Goal: Task Accomplishment & Management: Manage account settings

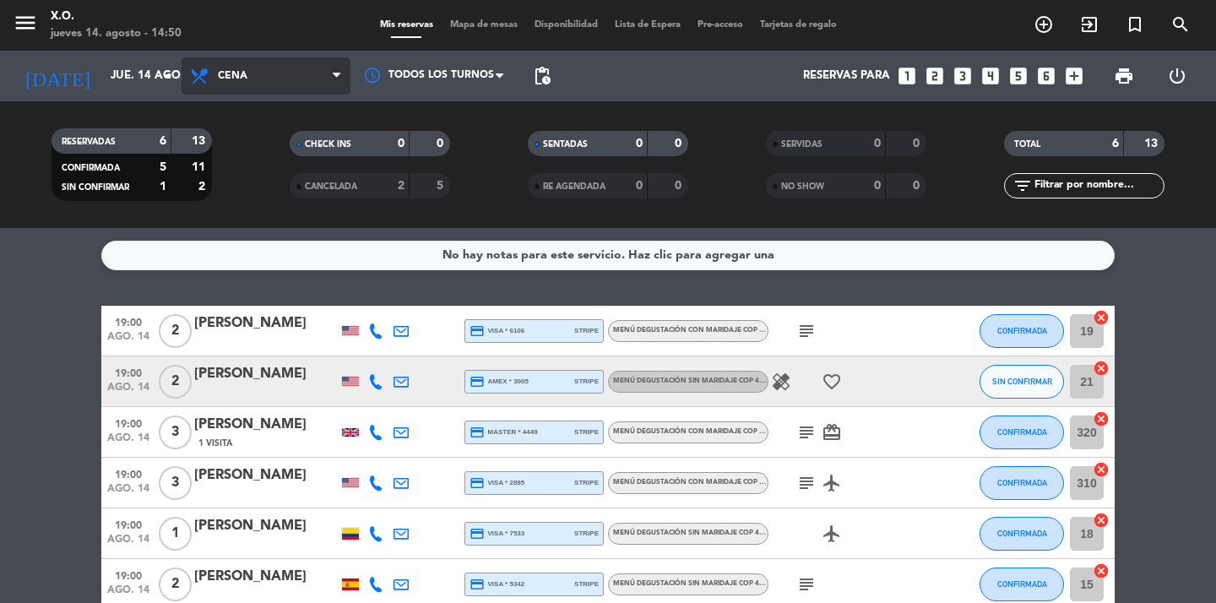
click at [245, 88] on span "Cena" at bounding box center [266, 75] width 169 height 37
click at [262, 148] on div "menu X.O. jueves 14. agosto - 14:50 Mis reservas Mapa de mesas Disponibilidad L…" at bounding box center [608, 114] width 1216 height 228
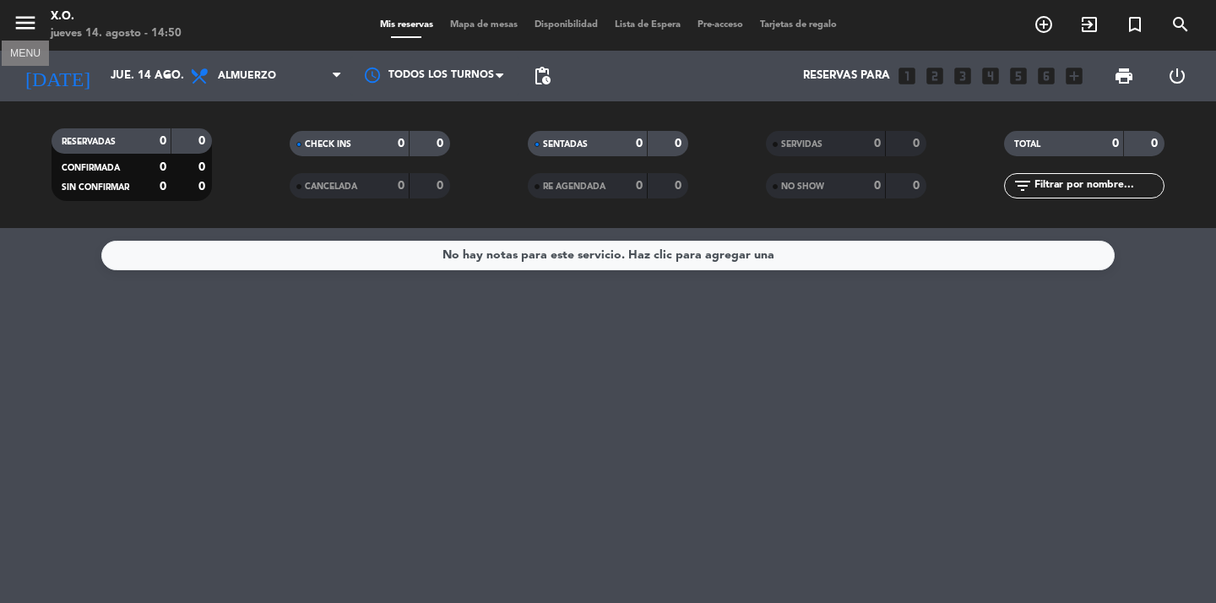
click at [29, 22] on icon "menu" at bounding box center [25, 22] width 25 height 25
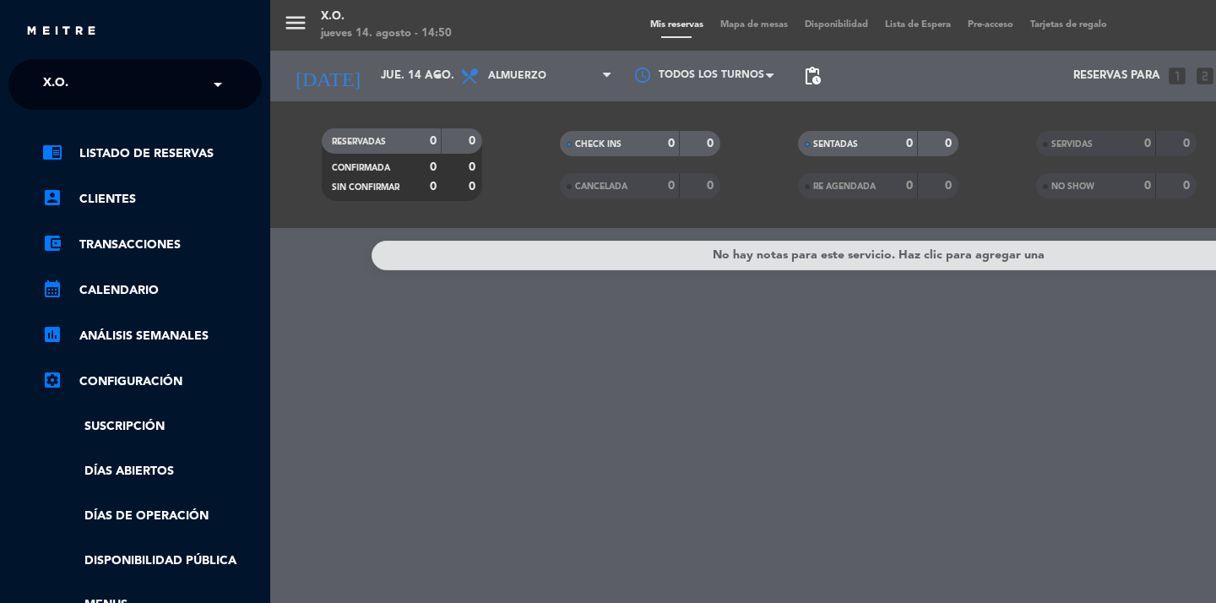
click at [122, 90] on input "text" at bounding box center [137, 85] width 206 height 37
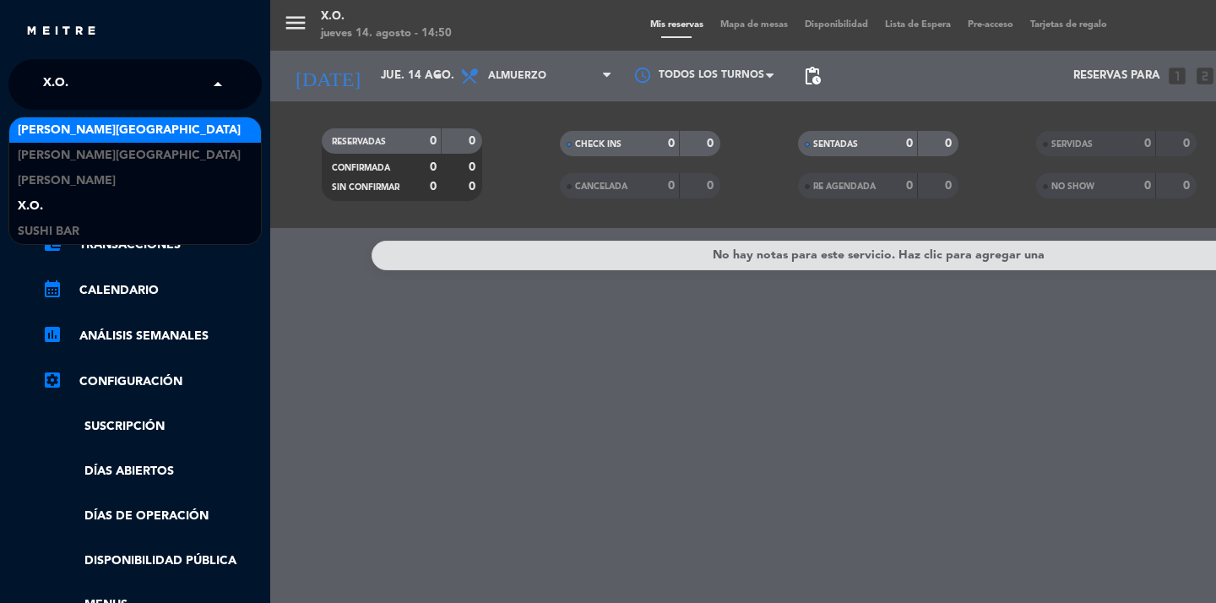
click at [72, 133] on span "[PERSON_NAME][GEOGRAPHIC_DATA]" at bounding box center [129, 130] width 223 height 19
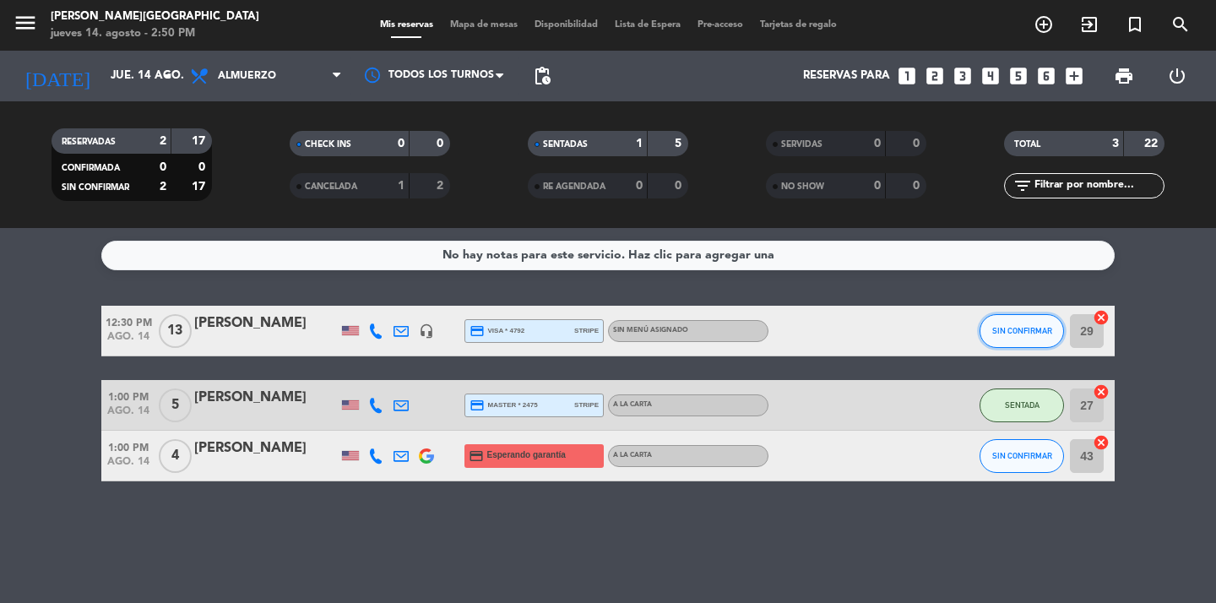
click at [1011, 331] on span "SIN CONFIRMAR" at bounding box center [1022, 330] width 60 height 9
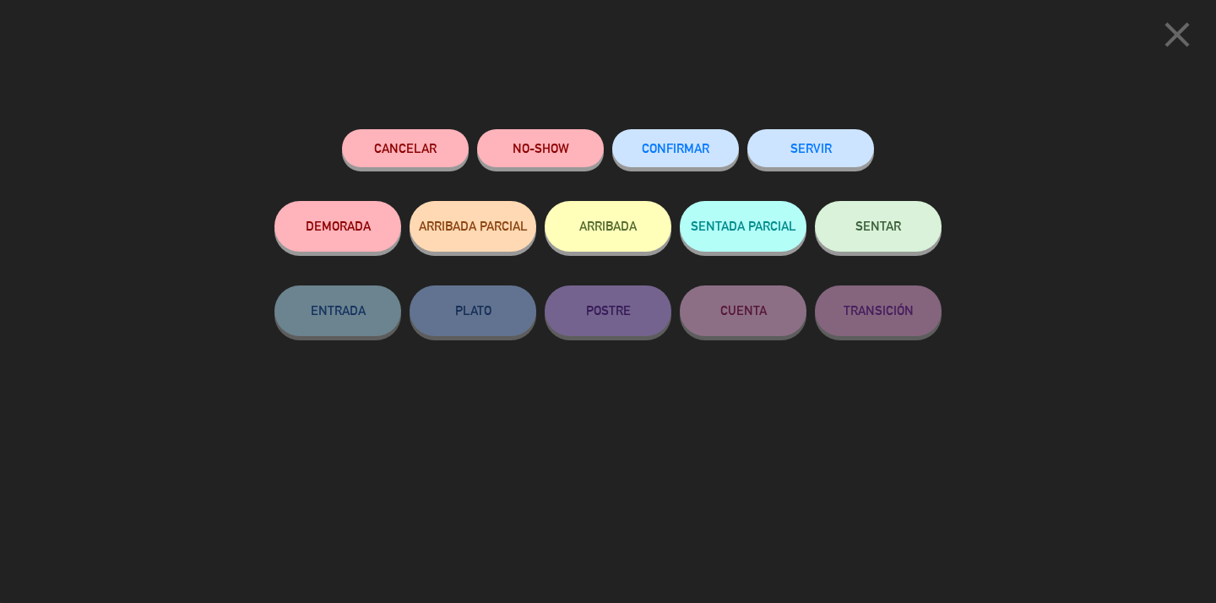
click at [499, 144] on button "NO-SHOW" at bounding box center [540, 148] width 127 height 38
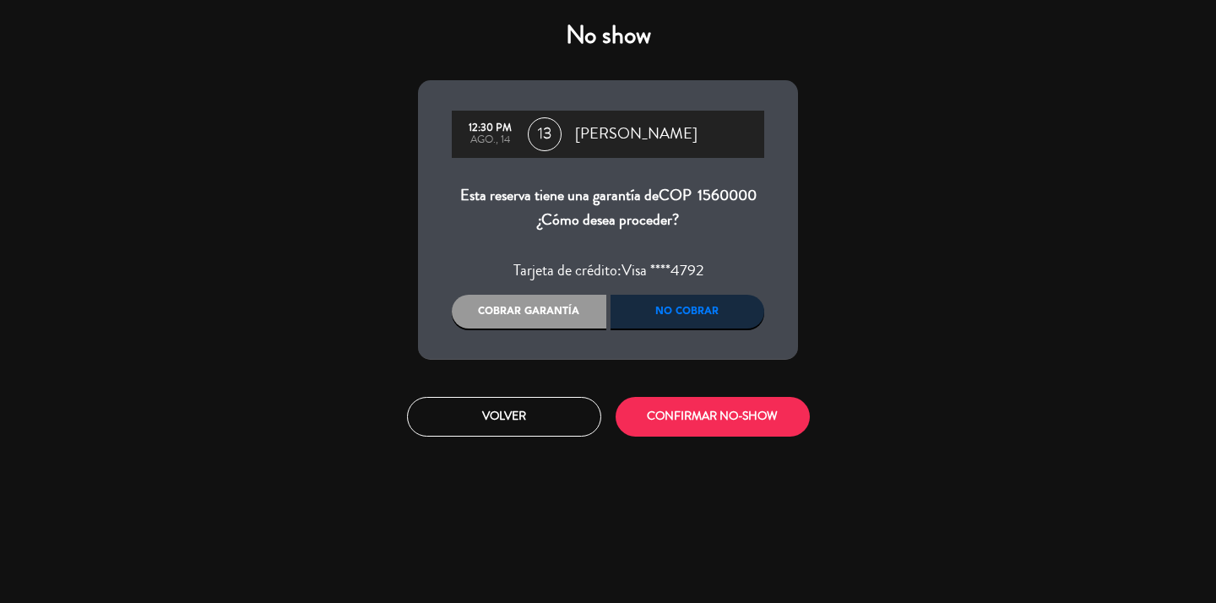
click at [686, 310] on div "No cobrar" at bounding box center [687, 312] width 155 height 34
click at [695, 312] on div "No cobrar" at bounding box center [687, 312] width 155 height 34
click at [469, 420] on button "Volver" at bounding box center [504, 417] width 194 height 40
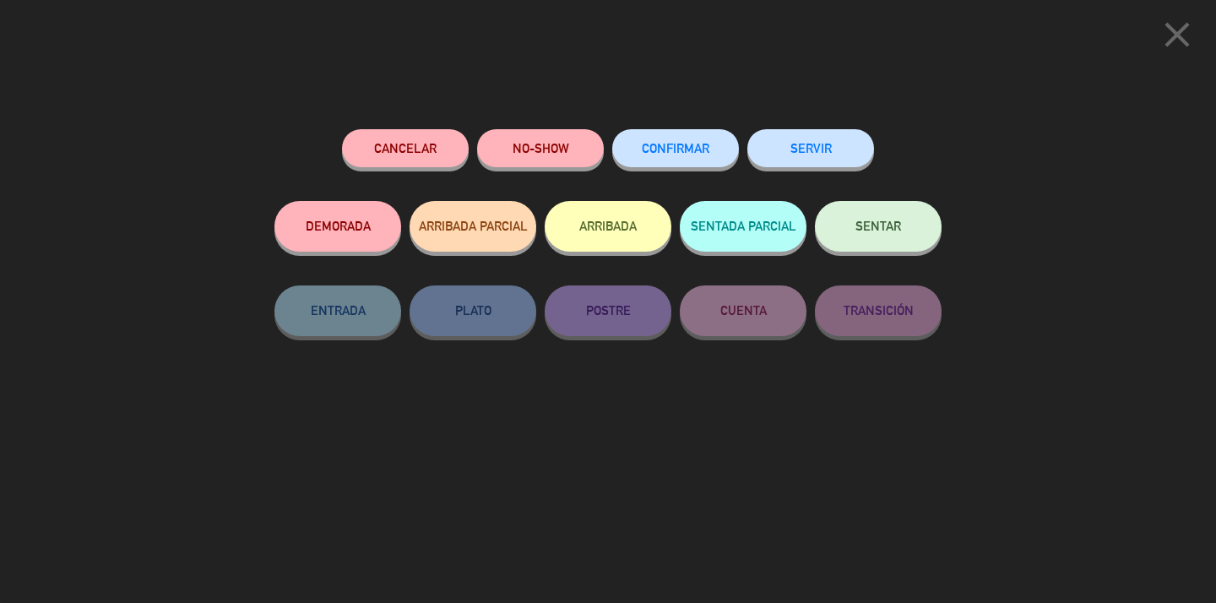
click at [416, 152] on button "Cancelar" at bounding box center [405, 148] width 127 height 38
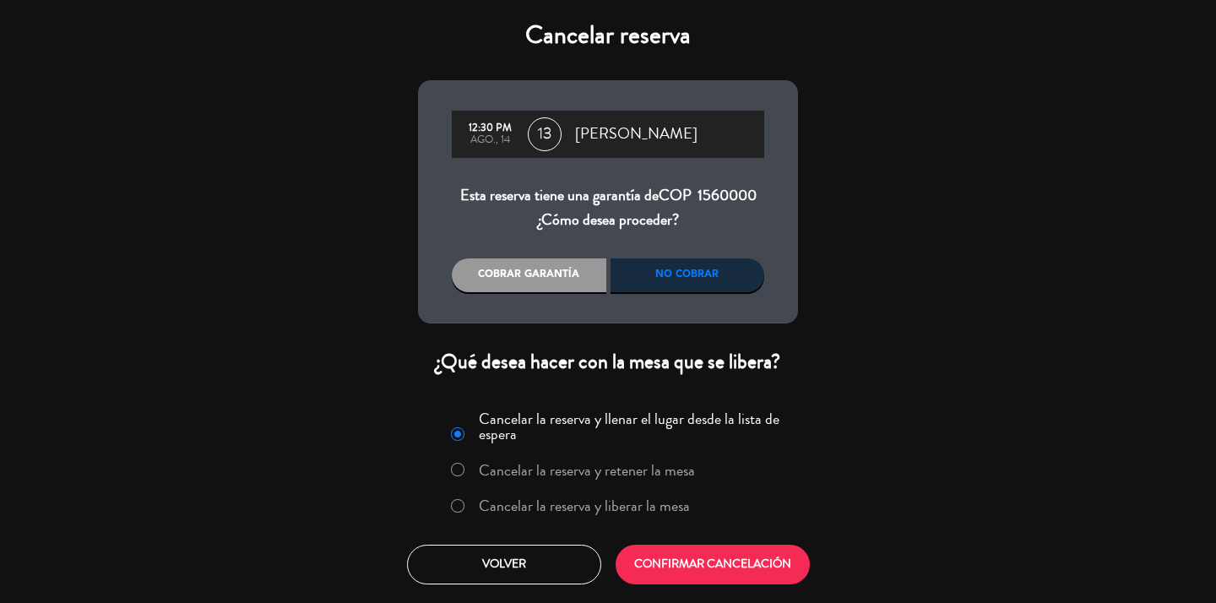
click at [669, 275] on div "No cobrar" at bounding box center [687, 275] width 155 height 34
click at [664, 560] on button "CONFIRMAR CANCELACIÓN" at bounding box center [713, 565] width 194 height 40
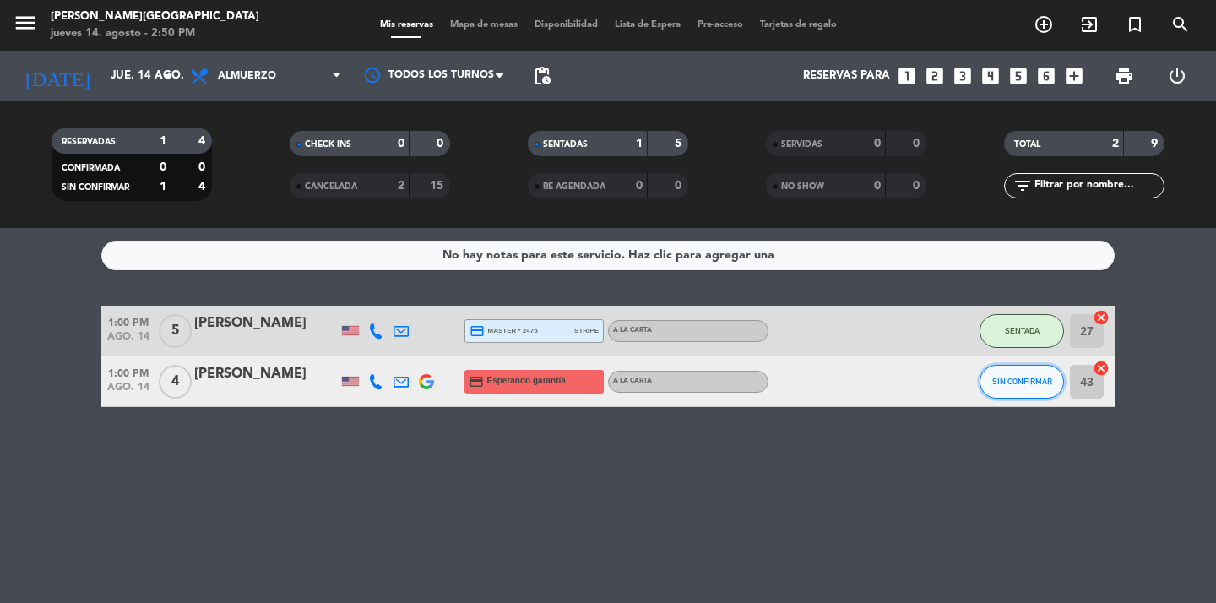
click at [1025, 377] on span "SIN CONFIRMAR" at bounding box center [1022, 381] width 60 height 9
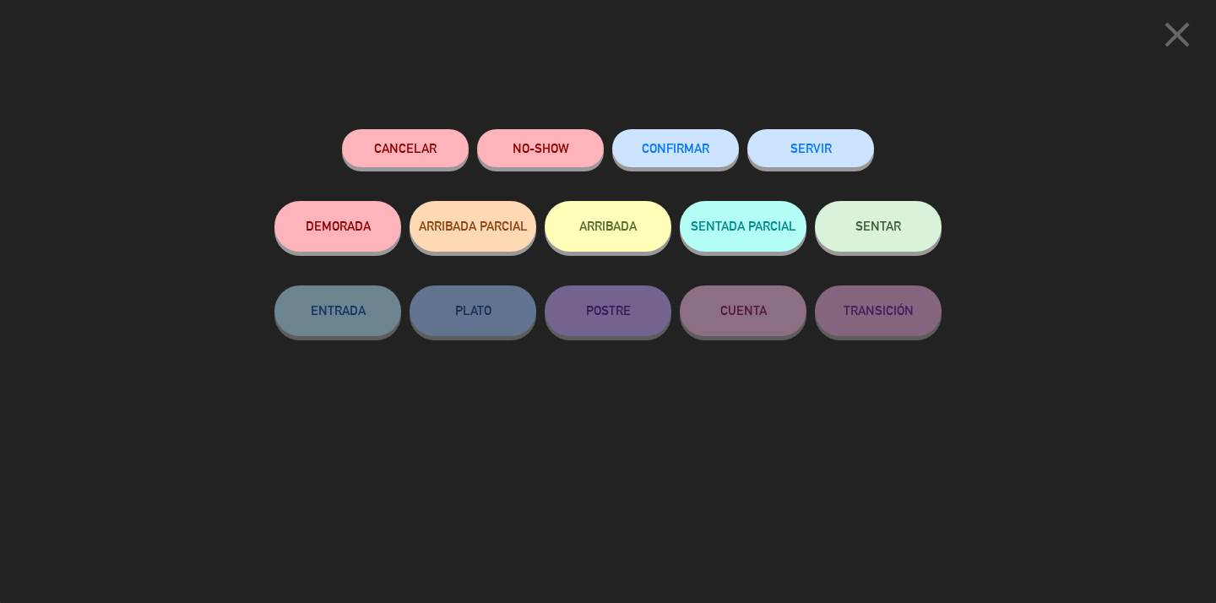
click at [530, 131] on button "NO-SHOW" at bounding box center [540, 148] width 127 height 38
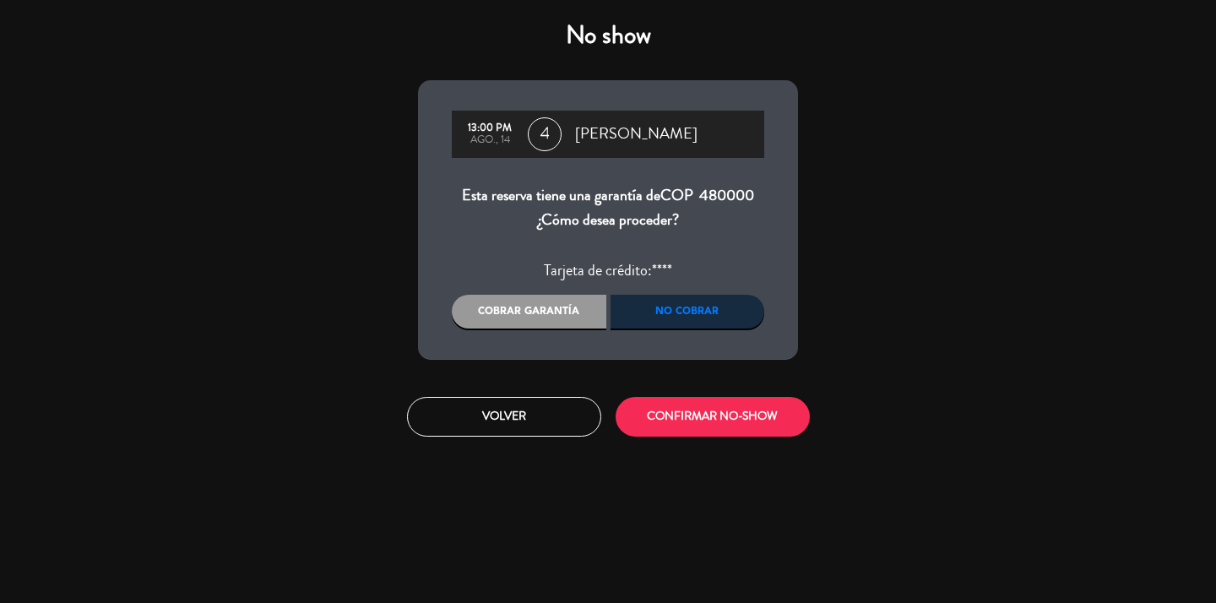
click at [662, 301] on div "No cobrar" at bounding box center [687, 312] width 155 height 34
click at [706, 423] on button "CONFIRMAR NO-SHOW" at bounding box center [713, 417] width 194 height 40
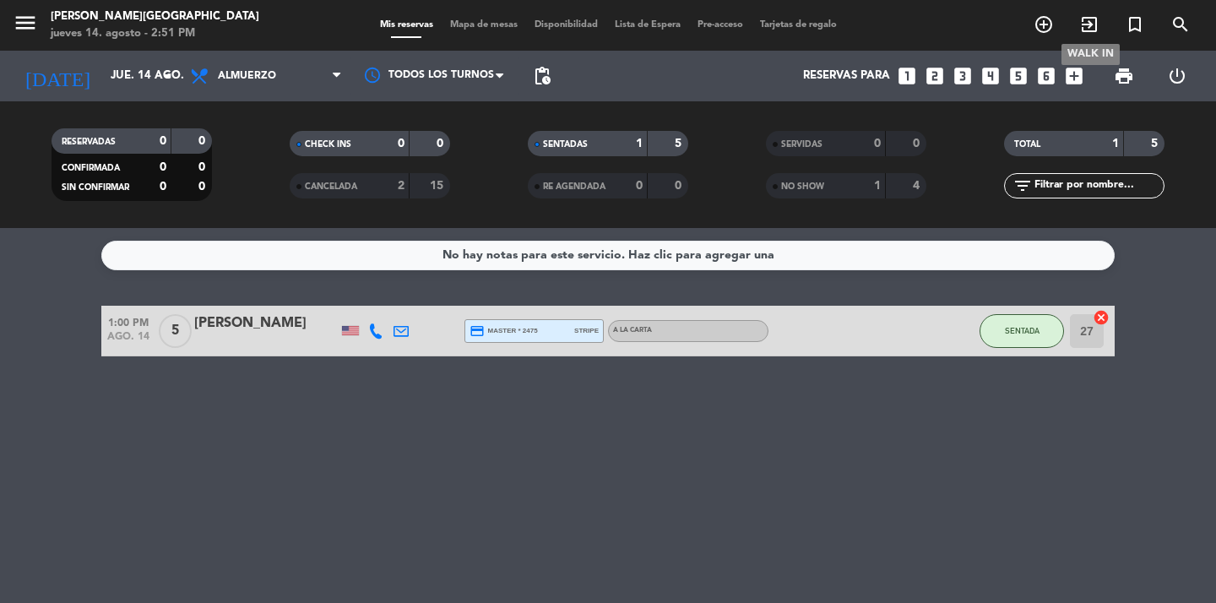
click at [1088, 35] on icon "exit_to_app" at bounding box center [1089, 24] width 20 height 20
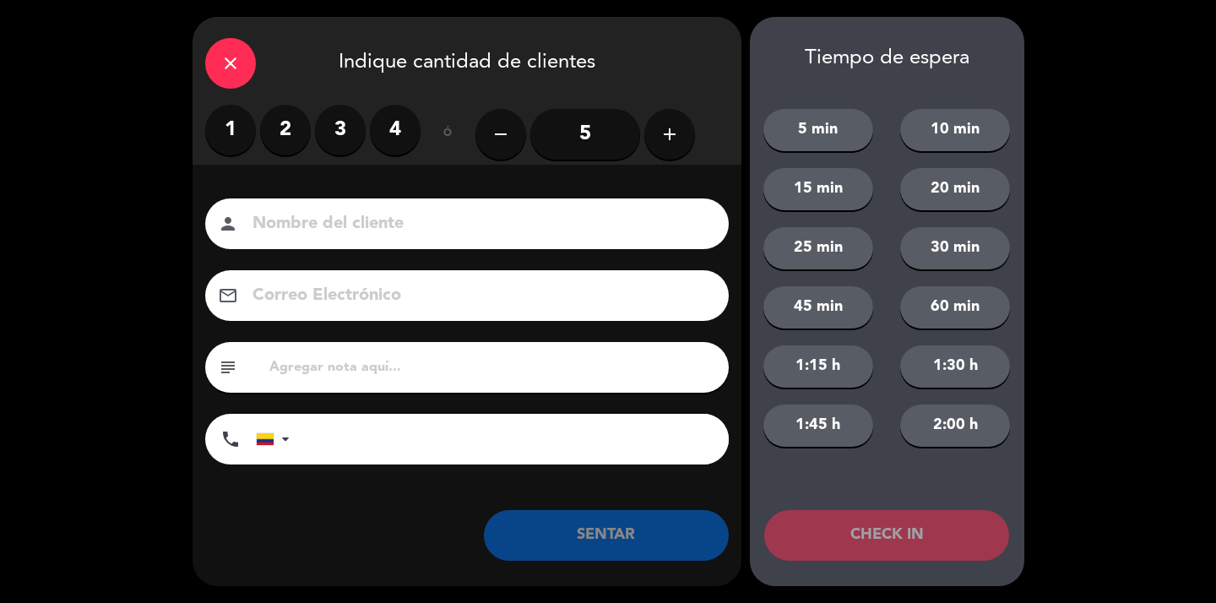
click at [656, 136] on button "add" at bounding box center [669, 134] width 51 height 51
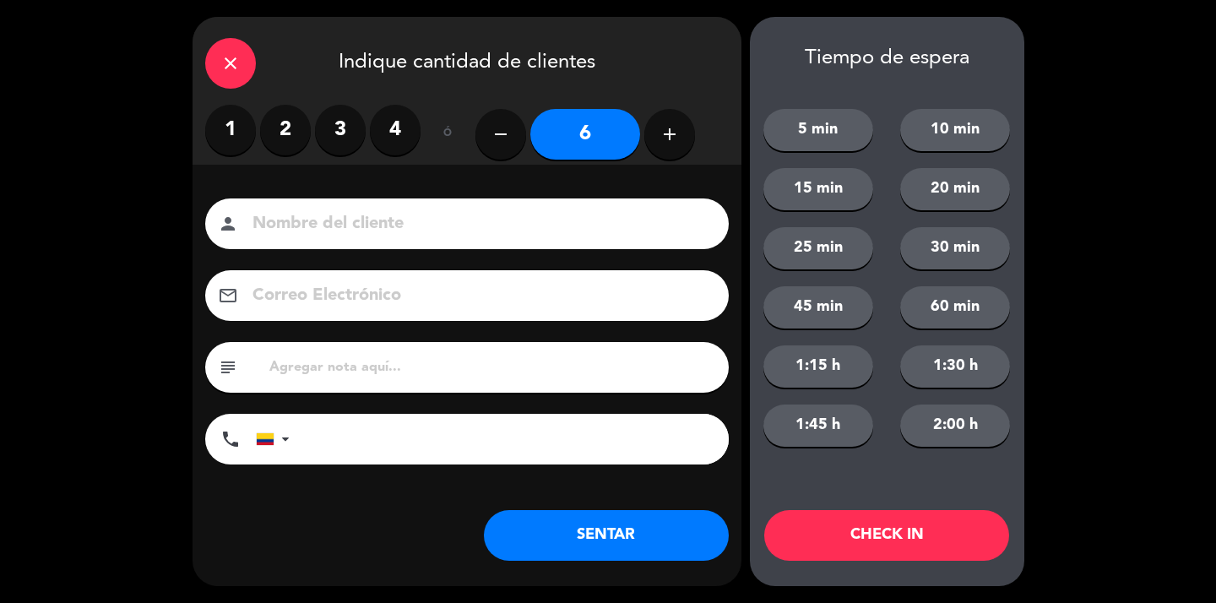
click at [656, 136] on button "add" at bounding box center [669, 134] width 51 height 51
type input "7"
click at [358, 218] on input at bounding box center [479, 224] width 456 height 30
type input "SR EXT"
click at [560, 539] on button "SENTAR" at bounding box center [606, 535] width 245 height 51
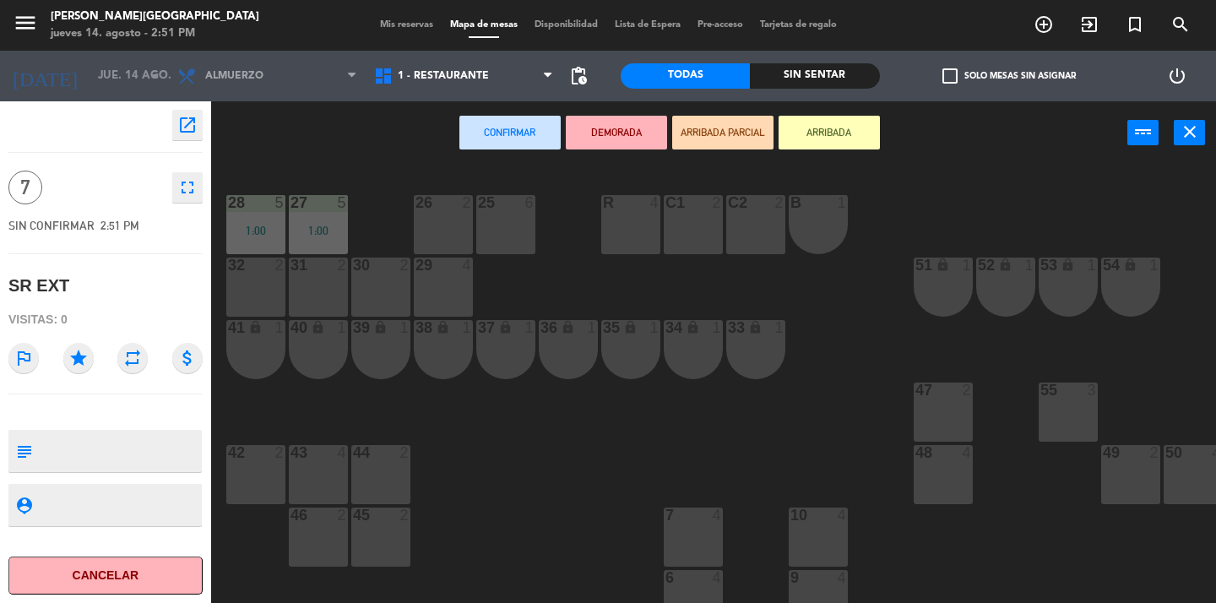
click at [372, 275] on div "30 2" at bounding box center [380, 287] width 59 height 59
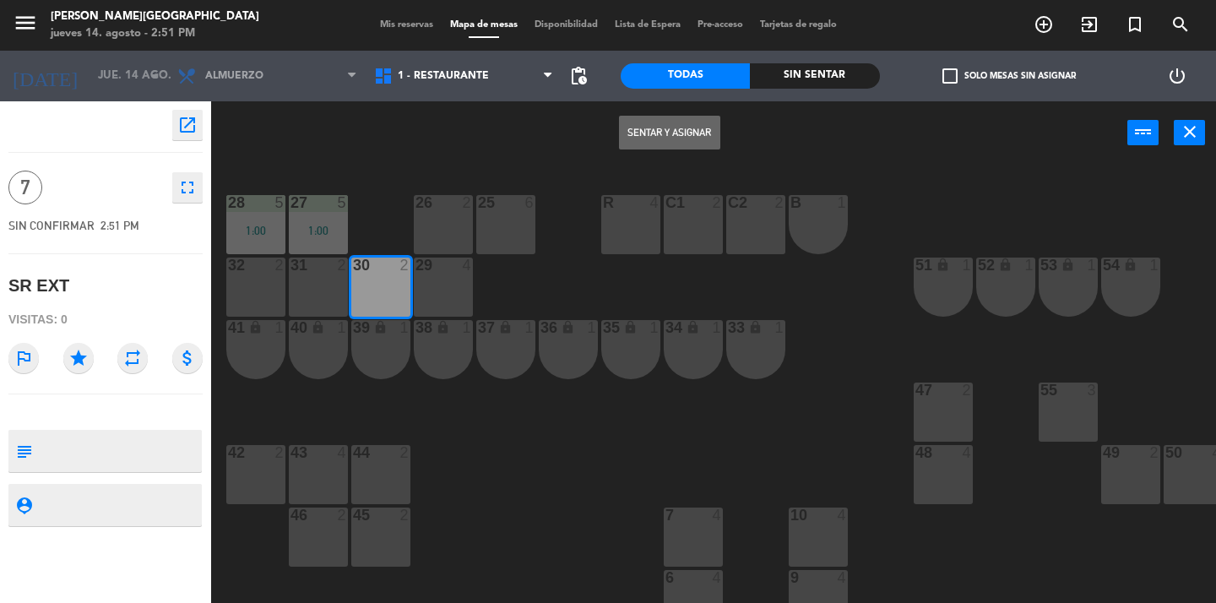
click at [696, 134] on button "Sentar y Asignar" at bounding box center [669, 133] width 101 height 34
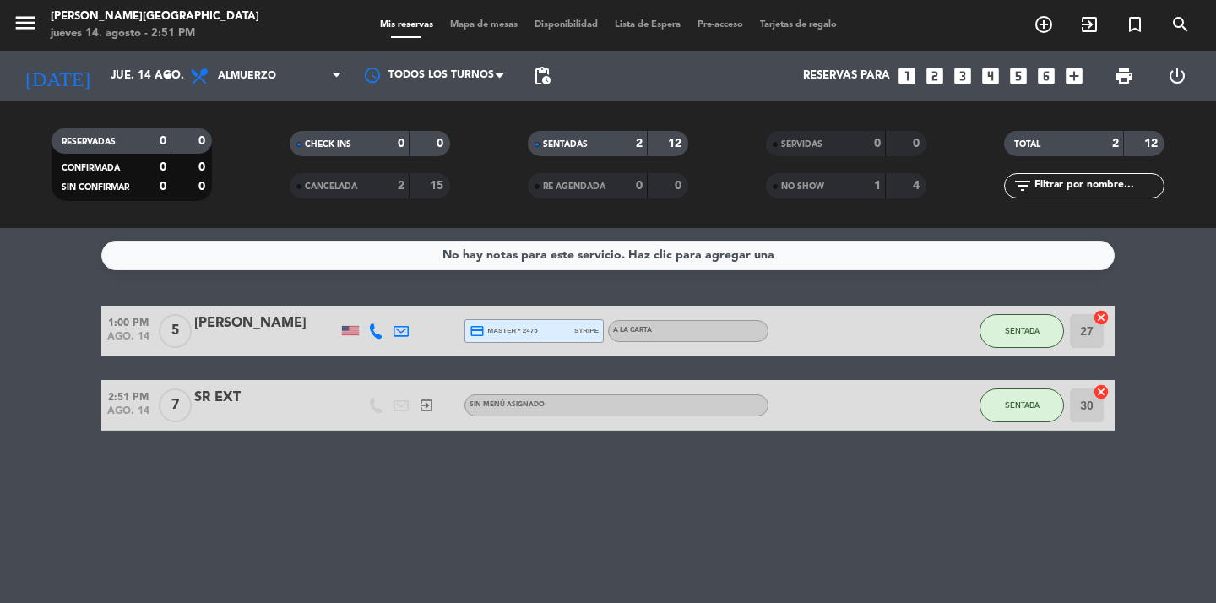
click at [625, 540] on div "No hay notas para este servicio. Haz clic para agregar una 1:00 PM ago. 14 5 [P…" at bounding box center [608, 415] width 1216 height 375
click at [403, 185] on strong "2" at bounding box center [401, 186] width 7 height 12
